Goal: Check status: Check status

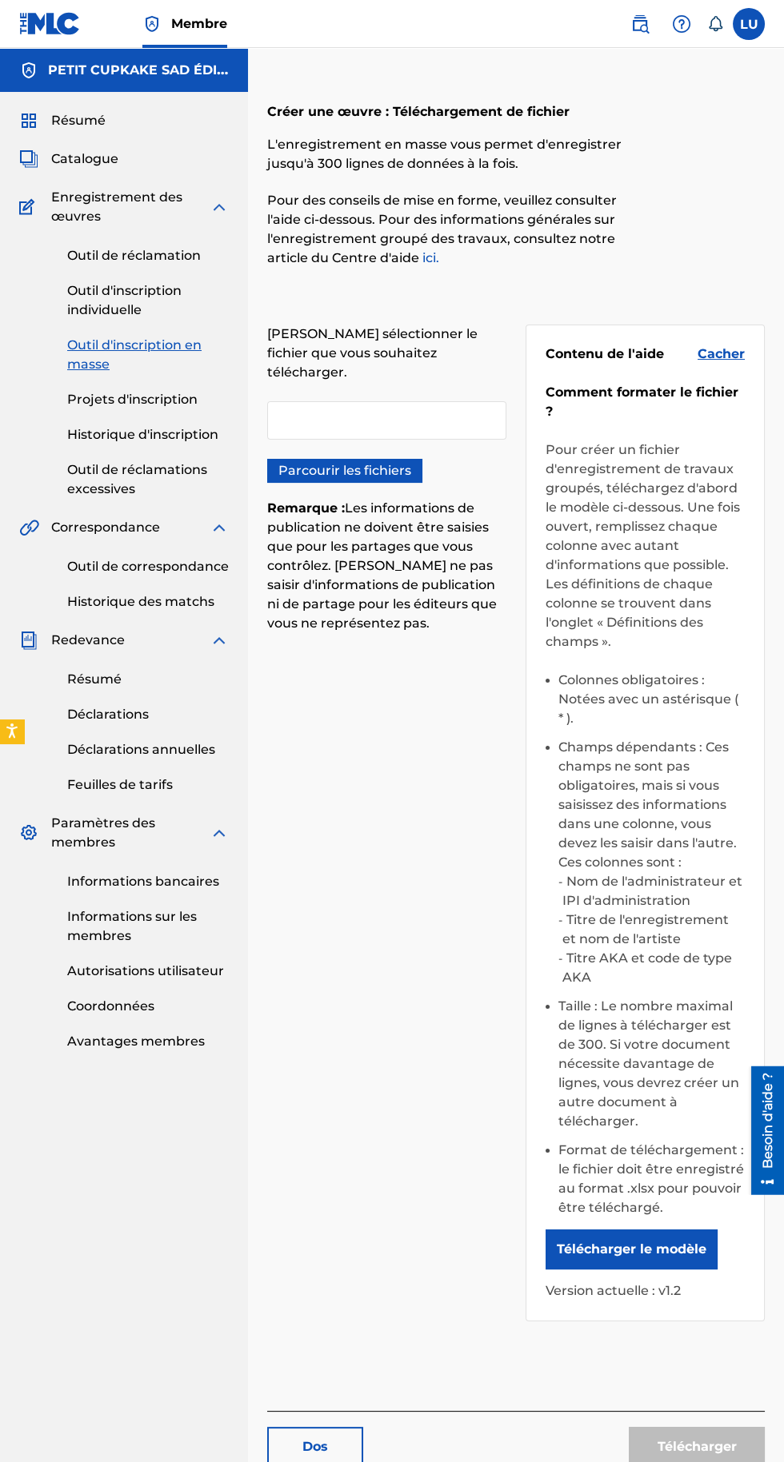
click at [137, 428] on font "Historique d'inscription" at bounding box center [142, 434] width 151 height 15
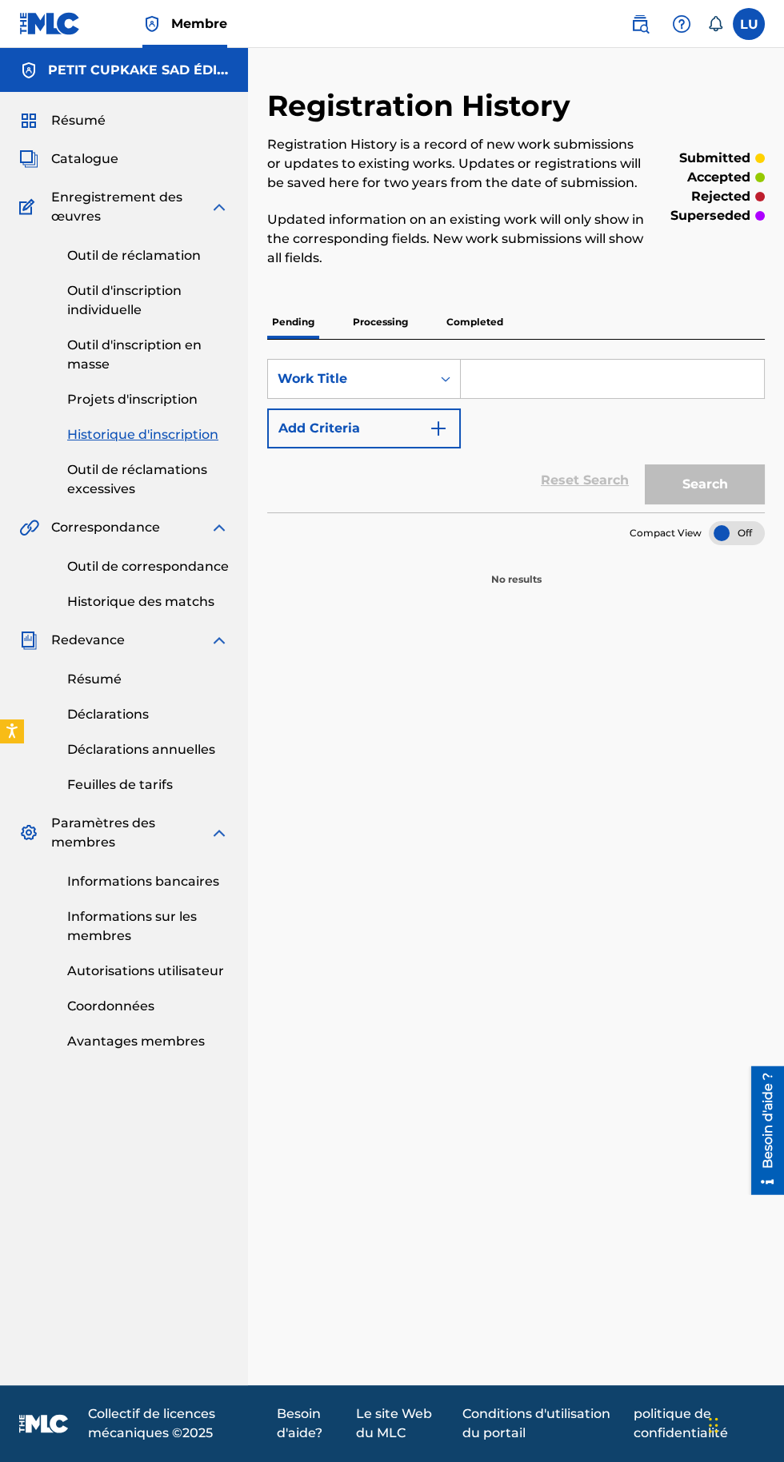
click at [365, 323] on p "Processing" at bounding box center [380, 322] width 65 height 34
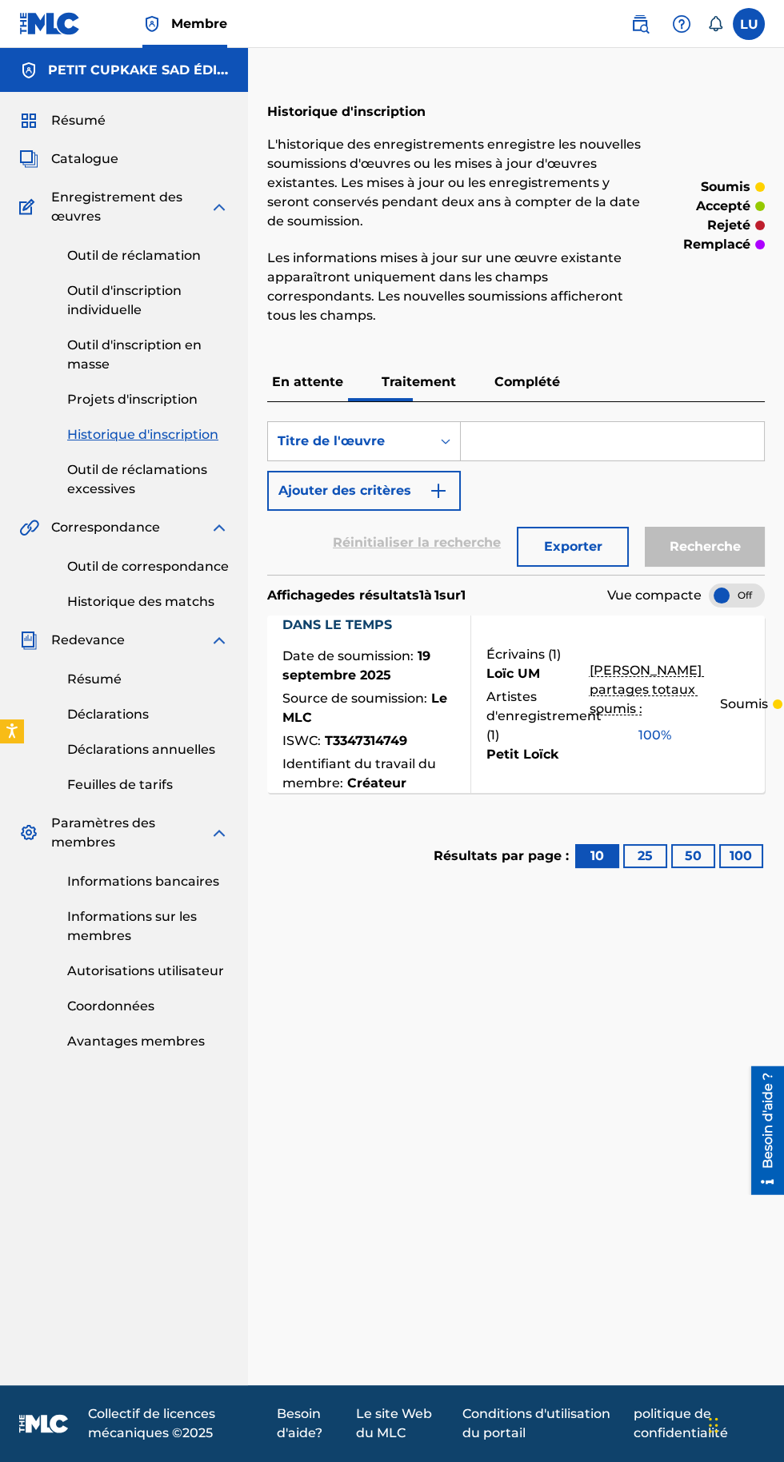
click at [536, 369] on p "Complété" at bounding box center [526, 382] width 75 height 38
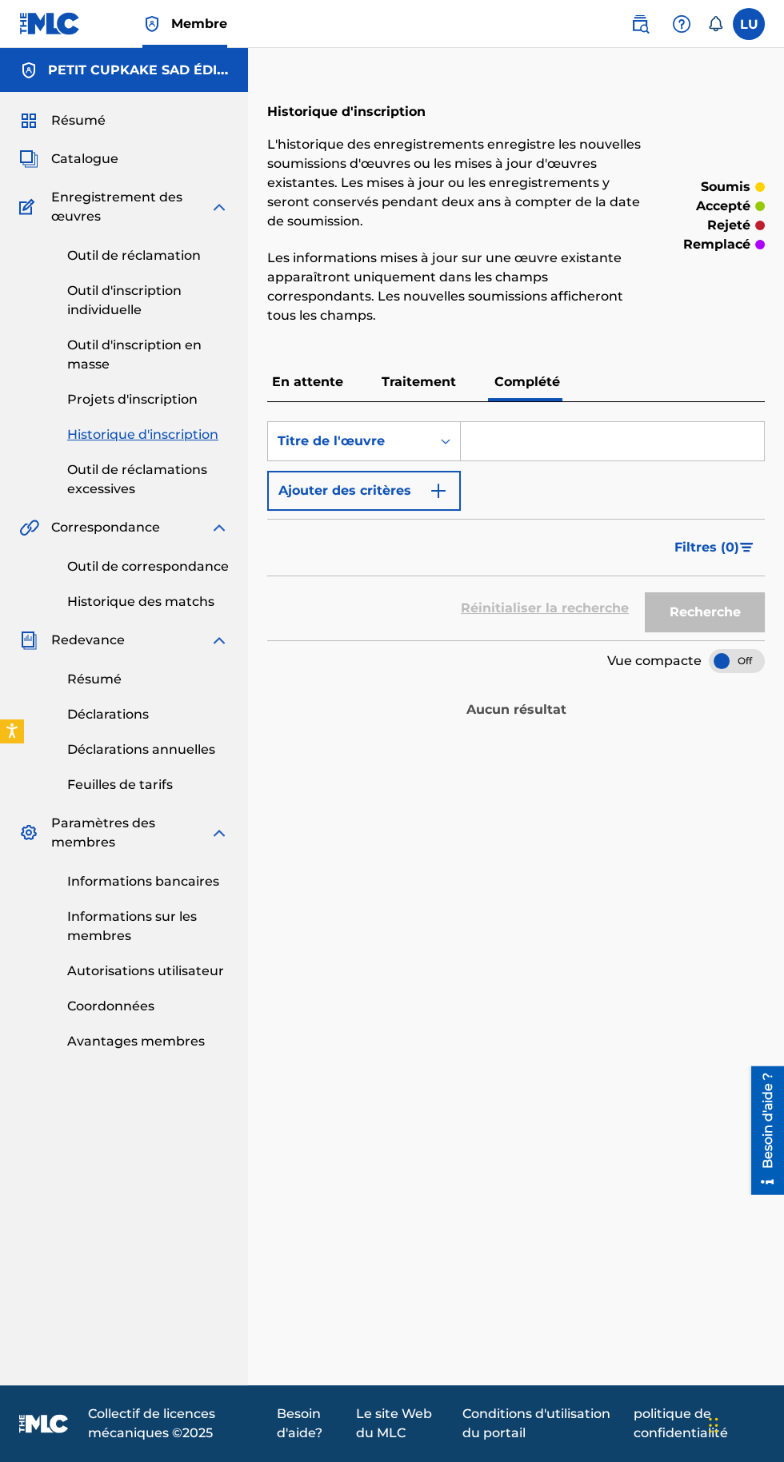
click at [422, 381] on font "Traitement" at bounding box center [418, 381] width 74 height 15
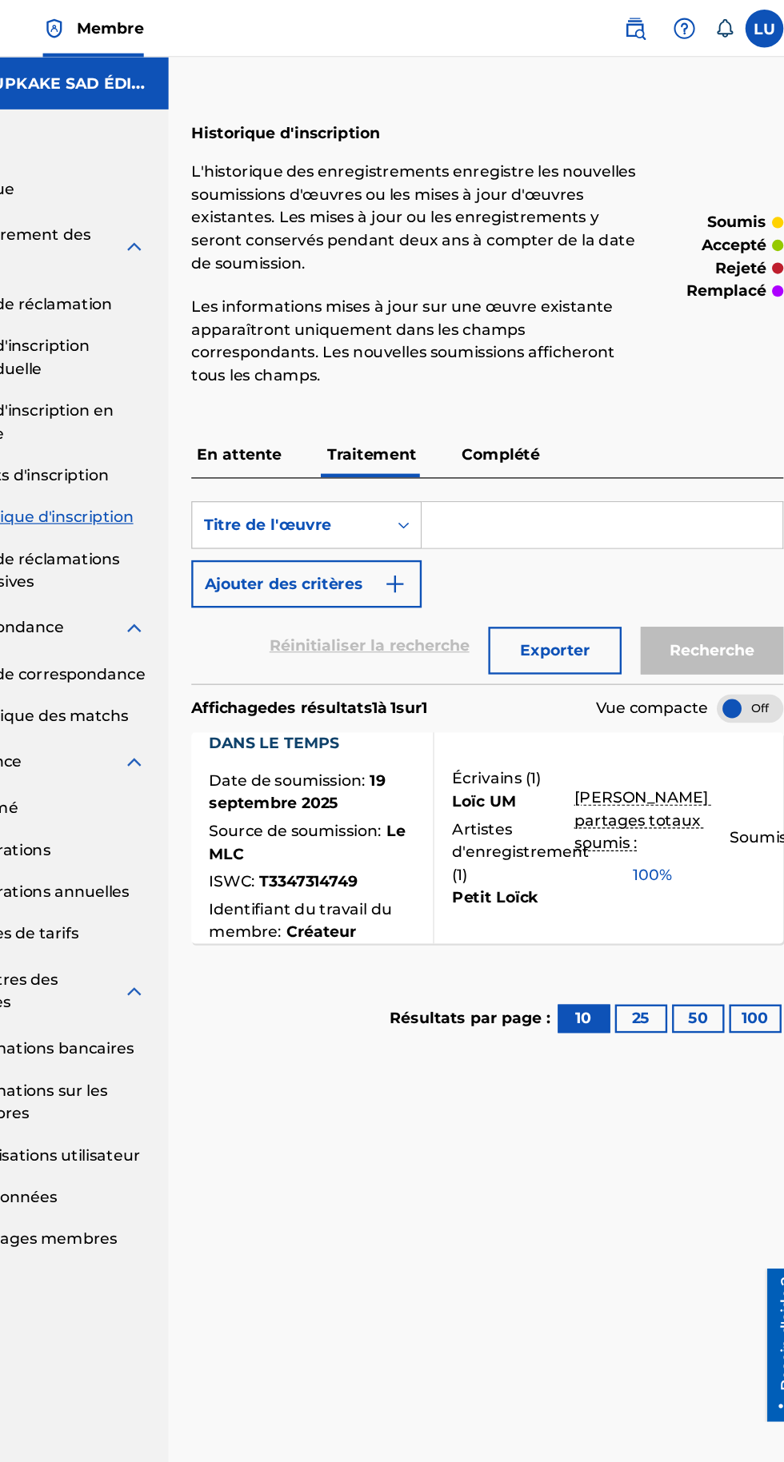
click at [201, 78] on h5 "PETIT CUPKAKE SAD ÉDITIONS" at bounding box center [138, 70] width 181 height 19
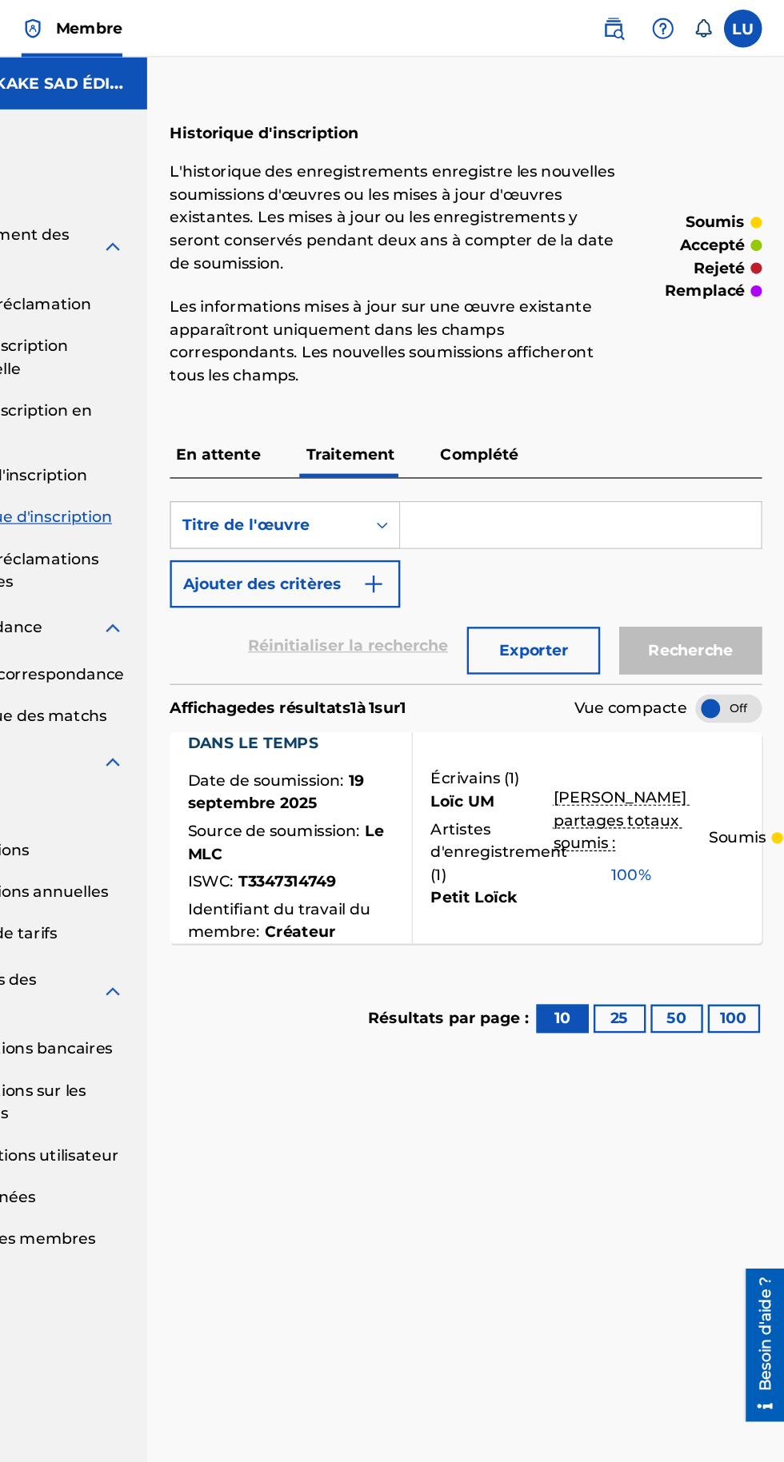
click at [551, 660] on font "Écrivains (" at bounding box center [519, 654] width 66 height 15
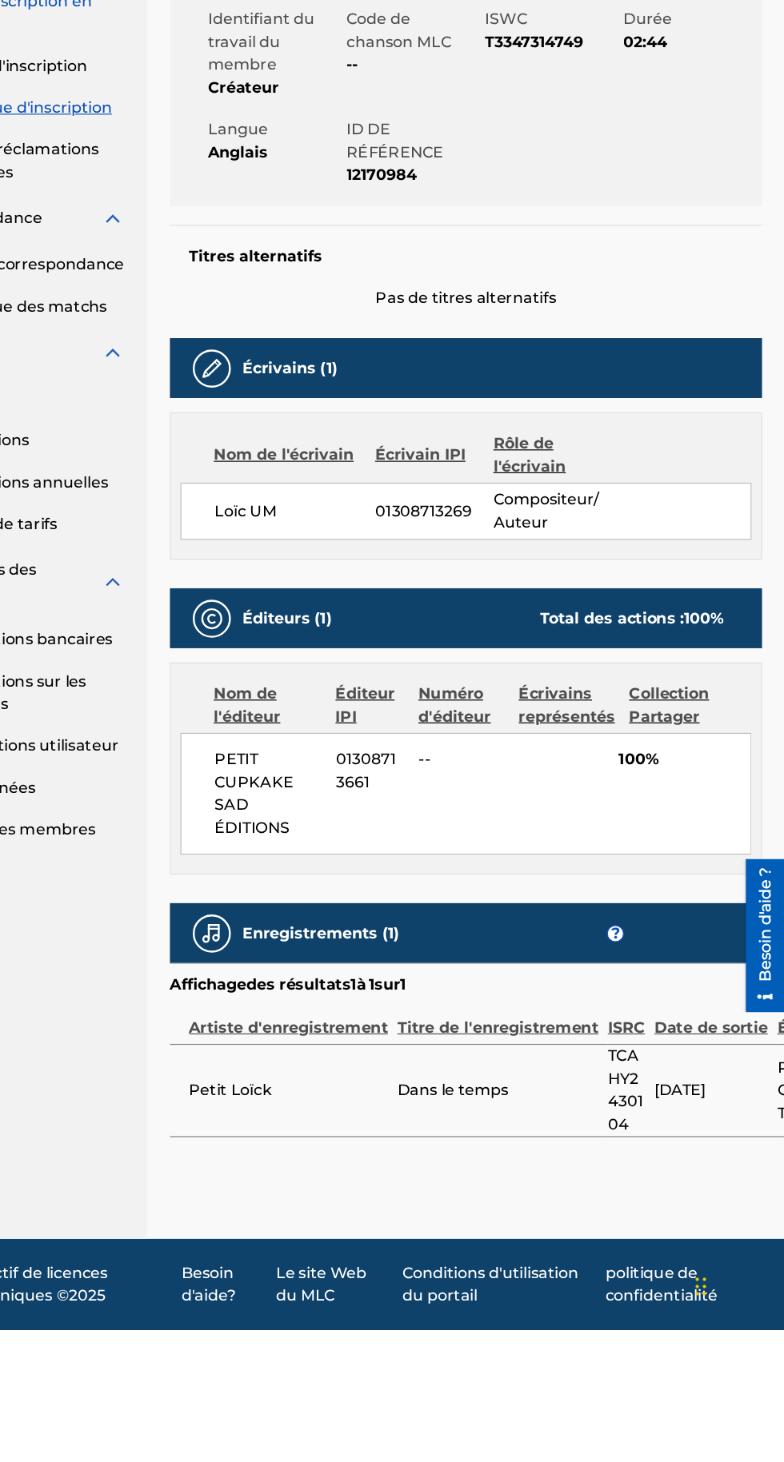
click at [587, 945] on font "Écrivains représentés" at bounding box center [600, 936] width 81 height 34
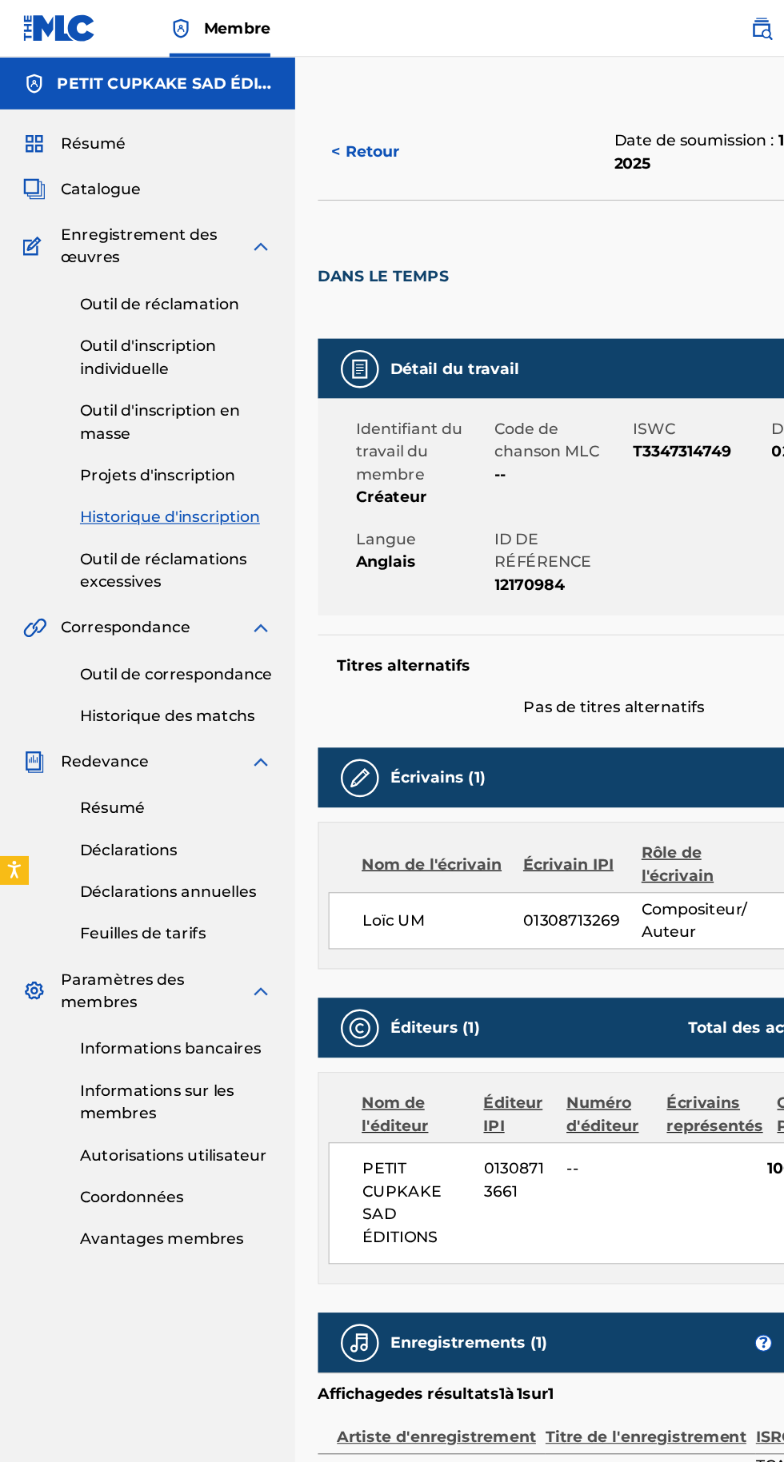
click at [97, 120] on font "Résumé" at bounding box center [78, 120] width 54 height 15
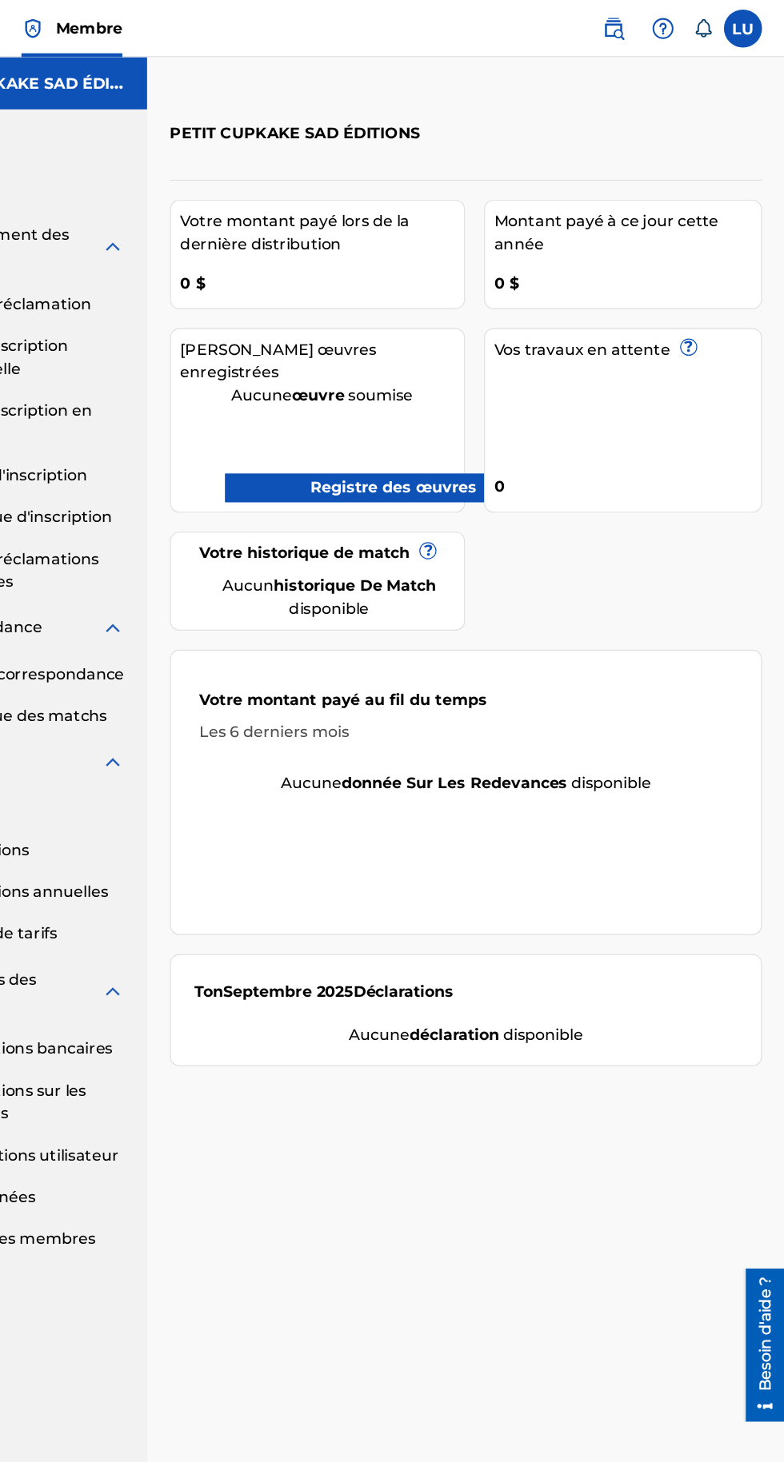
click at [640, 26] on img at bounding box center [639, 23] width 19 height 19
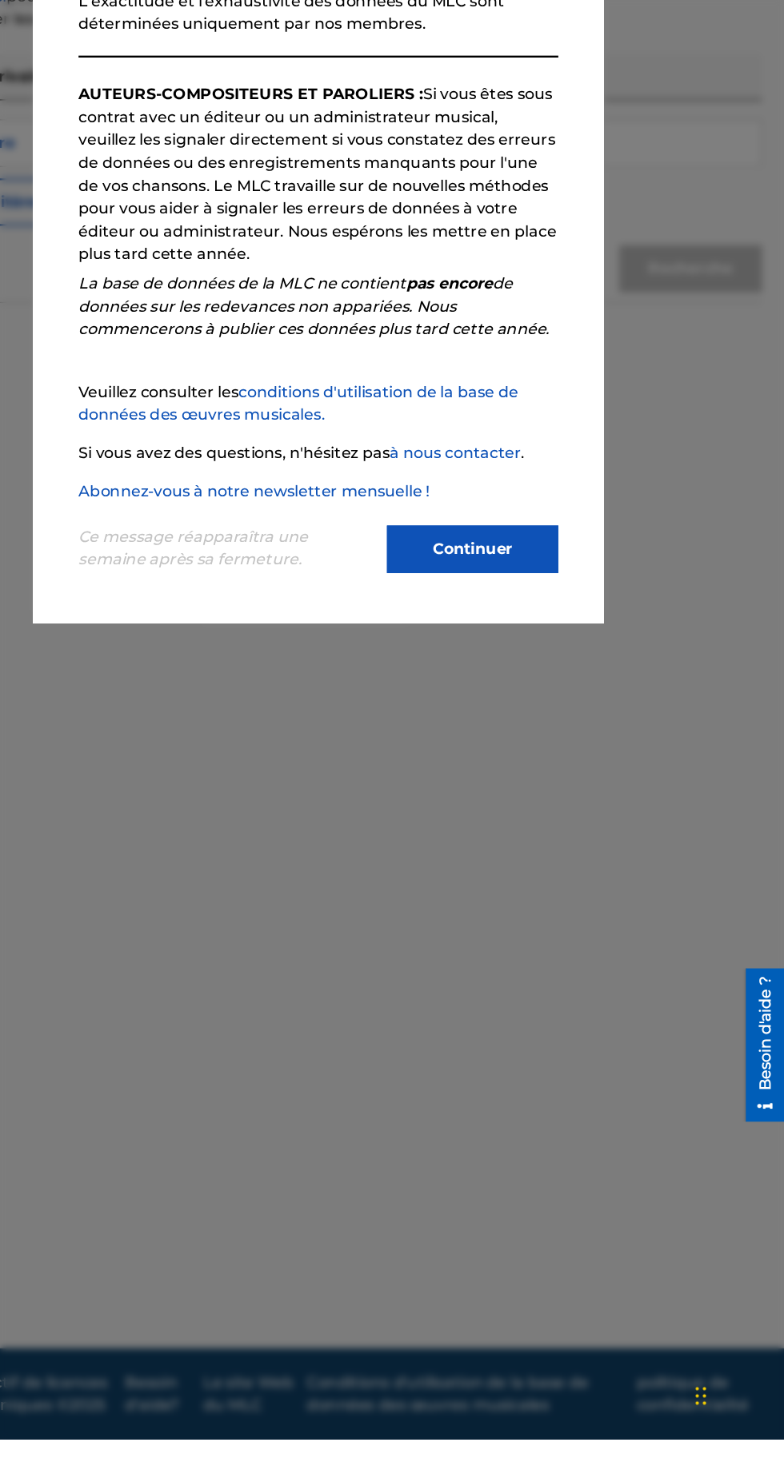
click at [544, 721] on font "Continuer" at bounding box center [521, 713] width 67 height 15
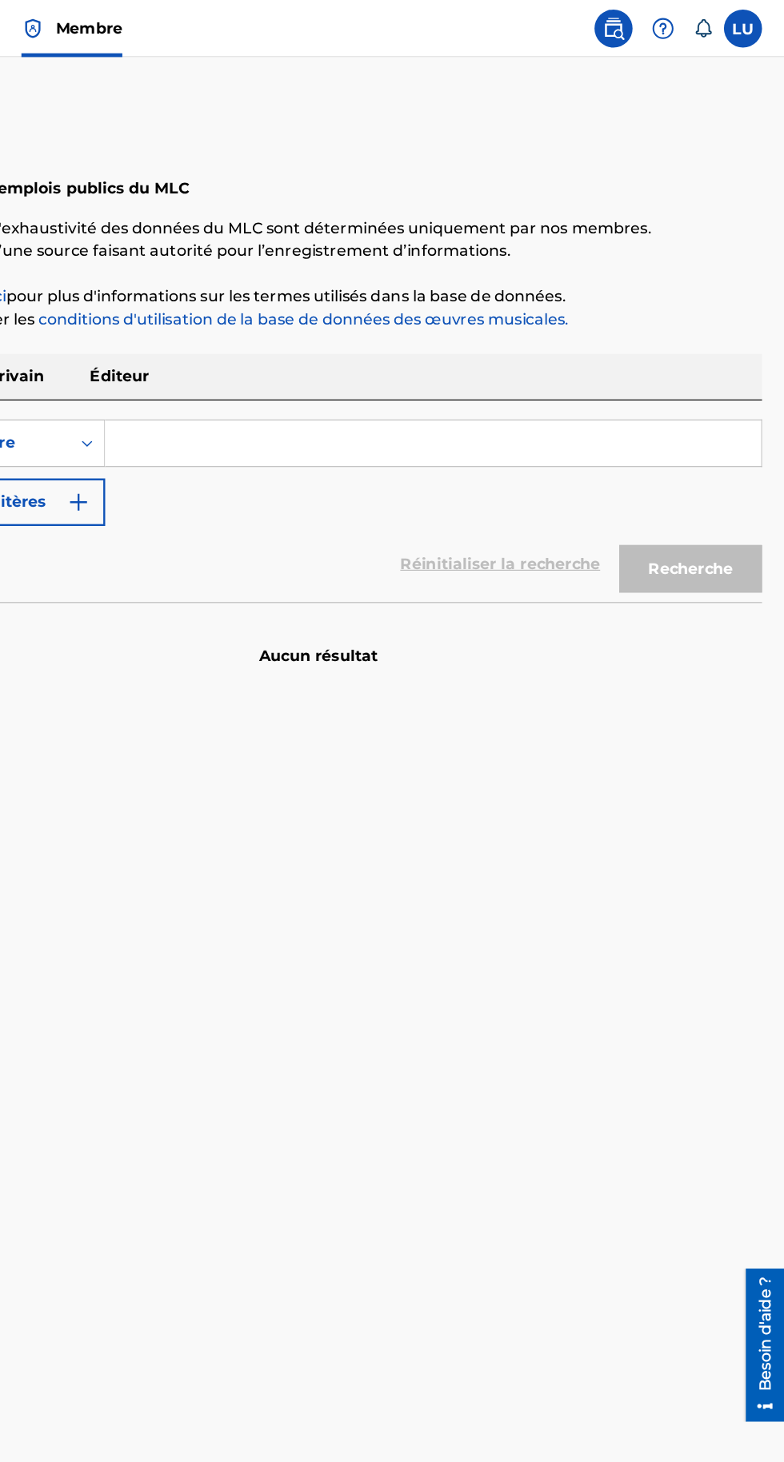
click at [630, 21] on img at bounding box center [639, 23] width 19 height 19
click at [717, 23] on icon at bounding box center [715, 24] width 16 height 16
click at [514, 566] on main "La recherche d'emplois publics du MLC L'exactitude et l'exhaustivité des donnée…" at bounding box center [392, 717] width 784 height 1338
click at [748, 24] on label at bounding box center [748, 24] width 32 height 32
click at [748, 24] on input "LU Loïc UM [EMAIL_ADDRESS][DOMAIN_NAME] Notification Preferences Profil Se déco…" at bounding box center [748, 24] width 0 height 0
